Goal: Use online tool/utility: Use online tool/utility

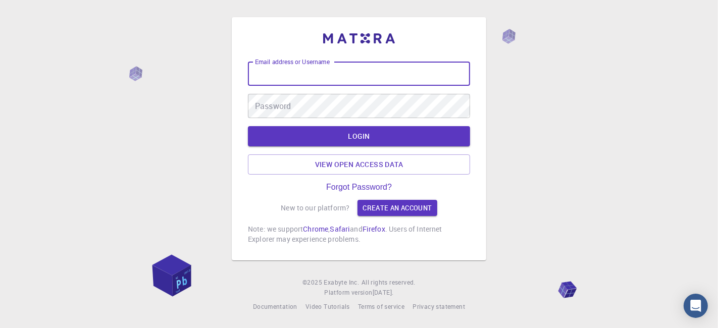
click at [302, 77] on input "Email address or Username" at bounding box center [359, 74] width 222 height 24
type input "kanrei"
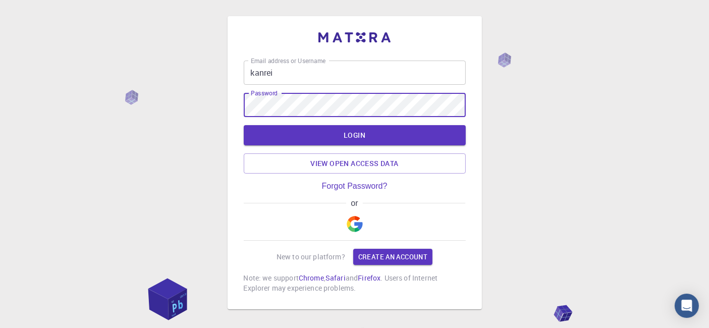
click at [321, 77] on input "kanrei" at bounding box center [355, 73] width 222 height 24
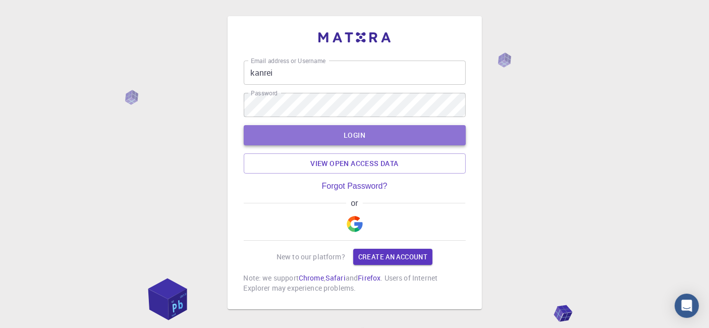
click at [349, 137] on button "LOGIN" at bounding box center [355, 135] width 222 height 20
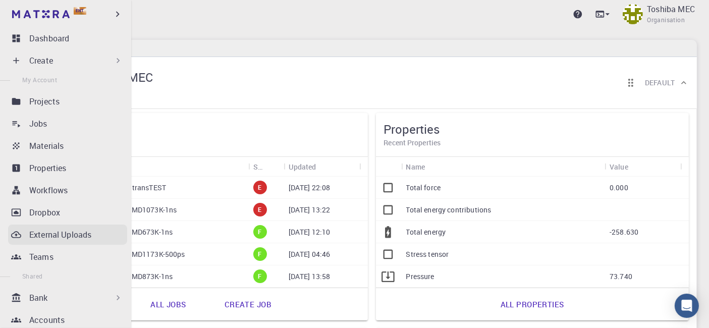
scroll to position [196, 0]
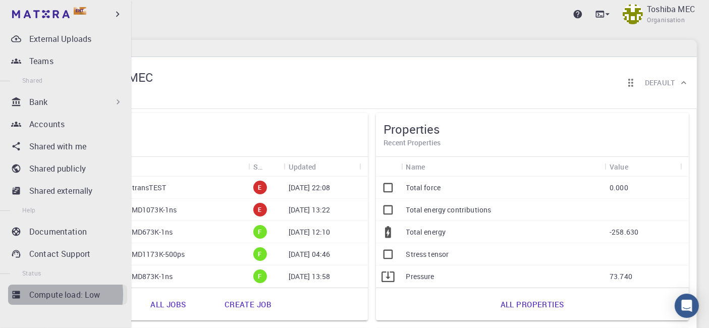
click at [47, 294] on p "Compute load: Low" at bounding box center [64, 295] width 71 height 12
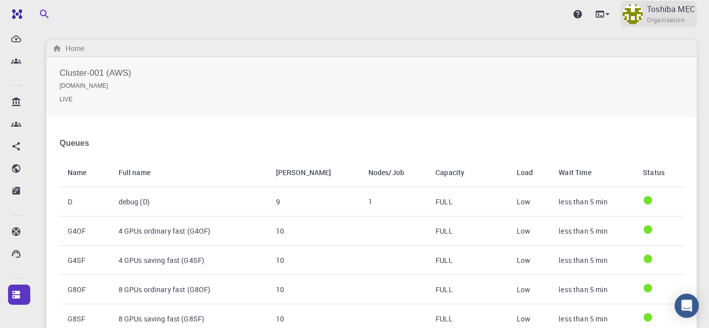
click at [661, 18] on span "Organisation" at bounding box center [666, 20] width 38 height 10
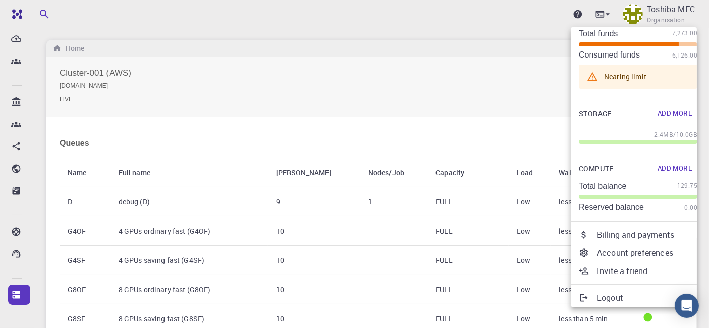
scroll to position [49, 0]
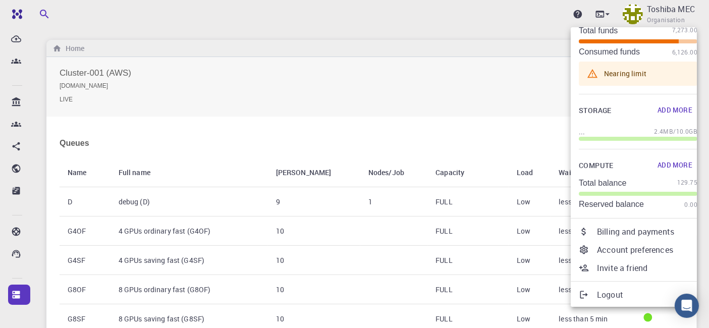
click at [380, 41] on div at bounding box center [354, 164] width 709 height 328
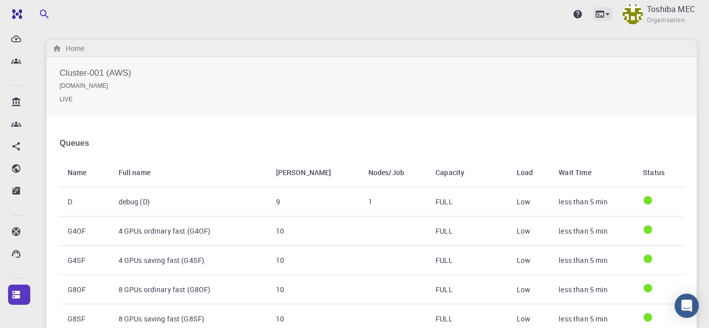
click at [604, 16] on icon at bounding box center [608, 14] width 10 height 10
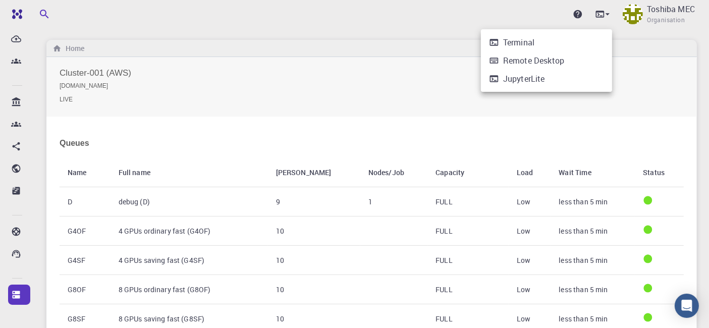
click at [531, 41] on div "Terminal" at bounding box center [518, 42] width 31 height 12
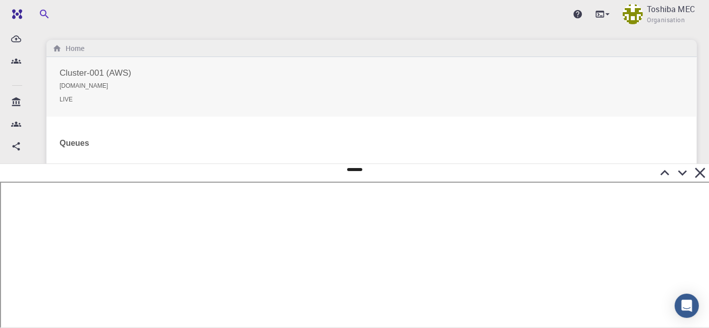
click at [702, 174] on icon at bounding box center [700, 173] width 10 height 10
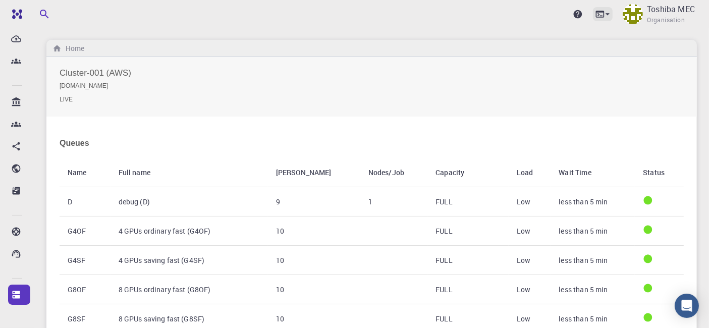
click at [608, 14] on icon at bounding box center [608, 14] width 10 height 10
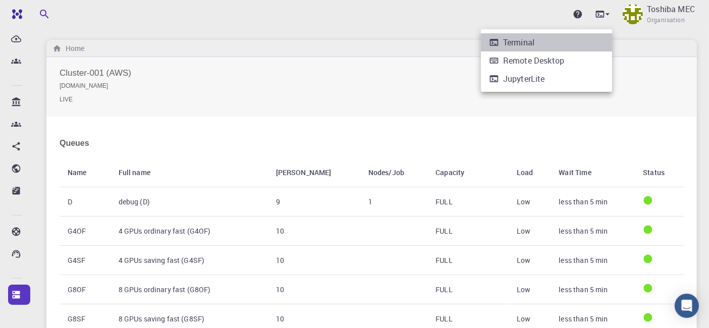
click at [531, 41] on div "Terminal" at bounding box center [518, 42] width 31 height 12
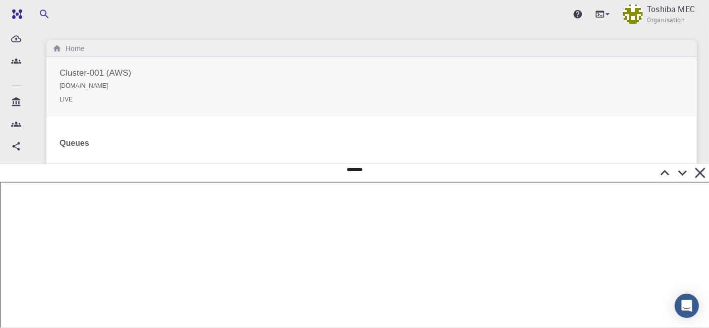
click at [701, 176] on icon at bounding box center [701, 173] width 18 height 18
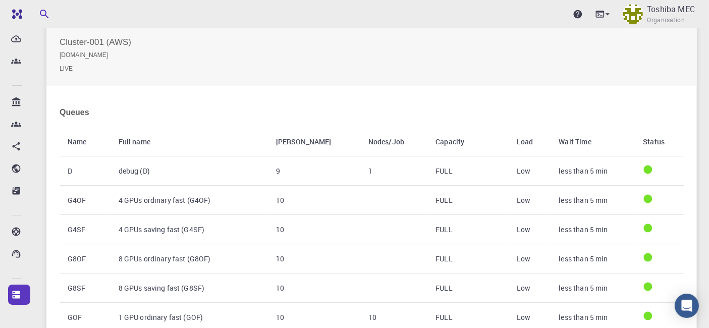
scroll to position [0, 0]
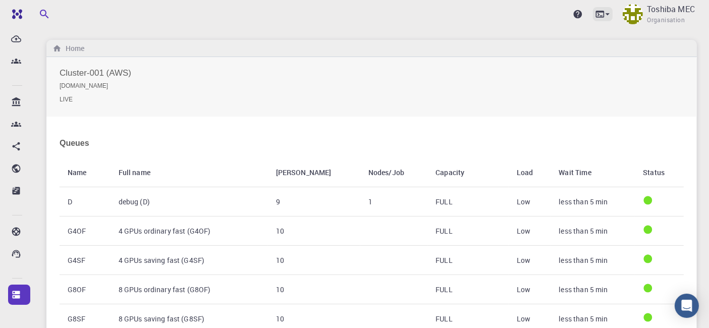
click at [604, 18] on icon at bounding box center [608, 14] width 10 height 10
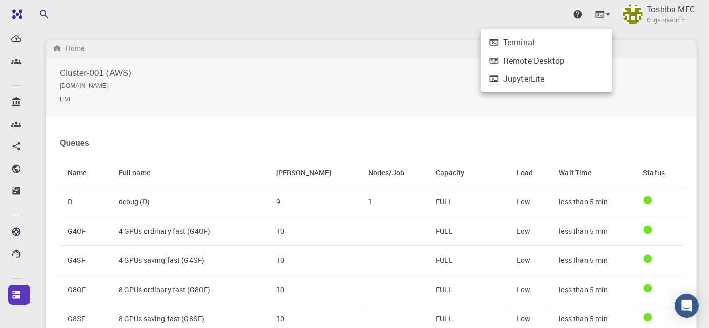
click at [538, 40] on li "Terminal" at bounding box center [546, 42] width 131 height 18
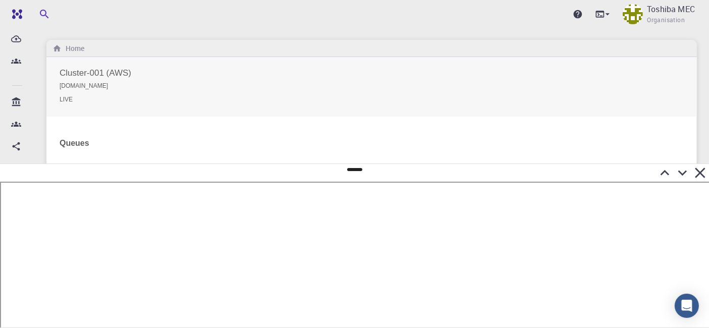
click at [697, 173] on icon at bounding box center [701, 173] width 18 height 18
